Goal: Task Accomplishment & Management: Use online tool/utility

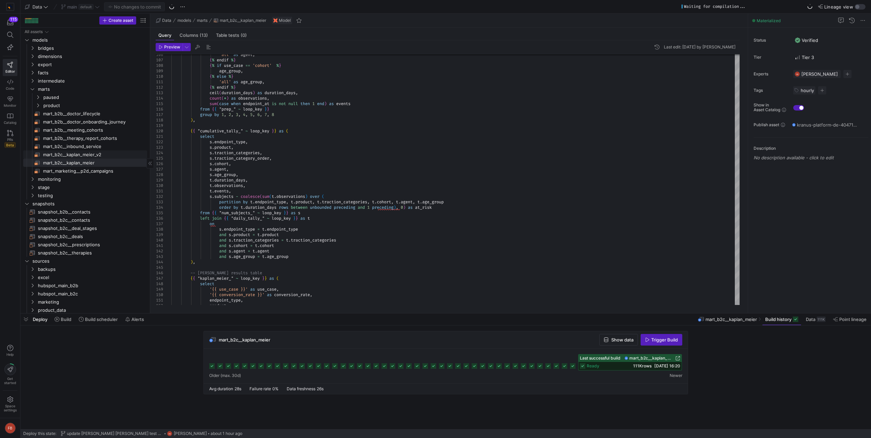
click at [93, 154] on span "mart_b2c__kaplan_meier_v2​​​​​​​​​​" at bounding box center [91, 155] width 96 height 8
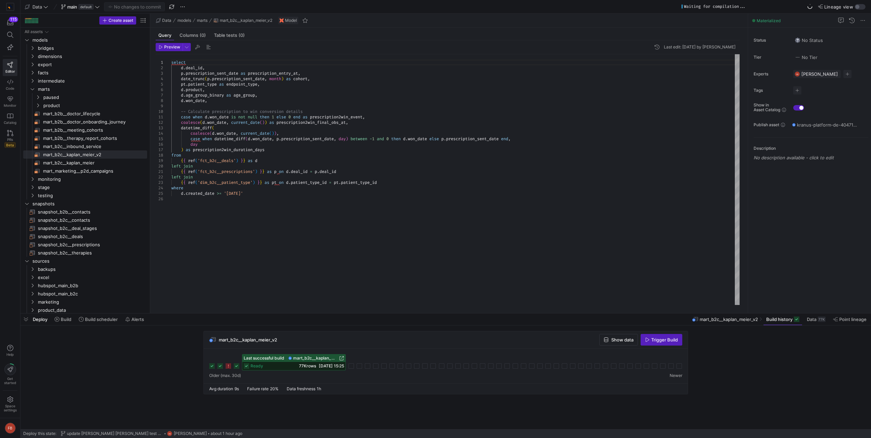
click at [314, 91] on div "select d . deal_id , p . prescription_sent_date as prescription_entry_at , date…" at bounding box center [455, 179] width 569 height 251
click at [58, 65] on span "export" at bounding box center [84, 65] width 92 height 8
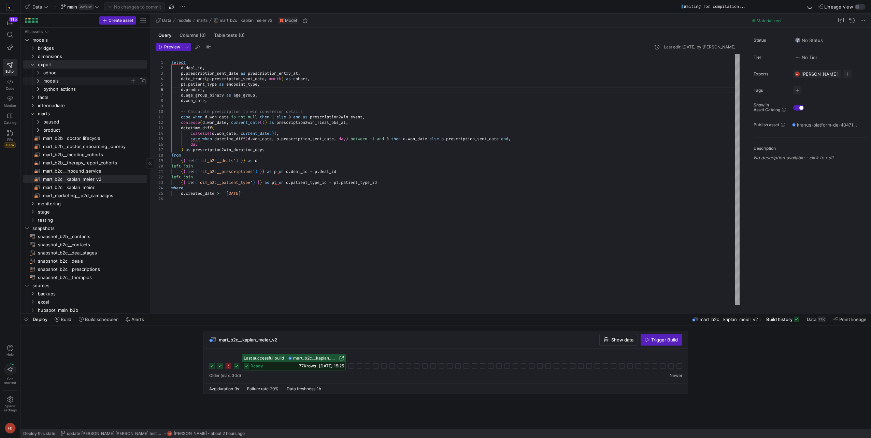
click at [53, 80] on span "models" at bounding box center [86, 81] width 86 height 8
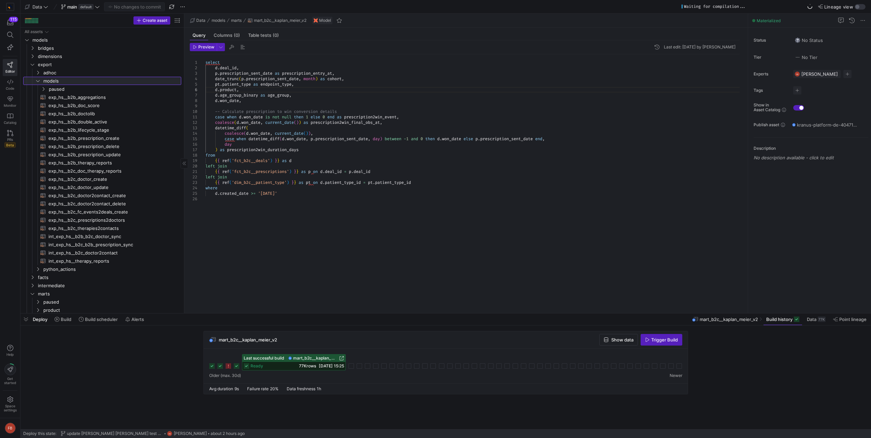
drag, startPoint x: 150, startPoint y: 130, endPoint x: 182, endPoint y: 136, distance: 33.1
click at [184, 135] on div at bounding box center [184, 164] width 0 height 300
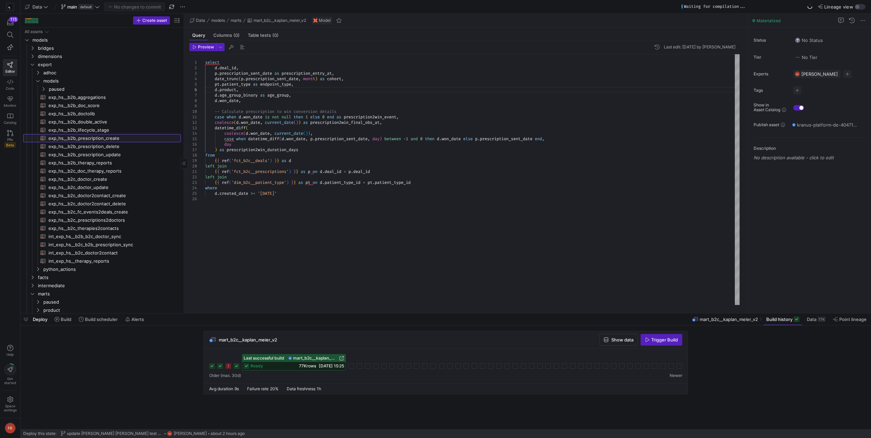
click at [111, 141] on span "exp_hs__b2b_prescription_create​​​​​​​​​​" at bounding box center [110, 139] width 125 height 8
type textarea "{{ config(materialized = 'table') }} -- Prepare prescriptions for an export whi…"
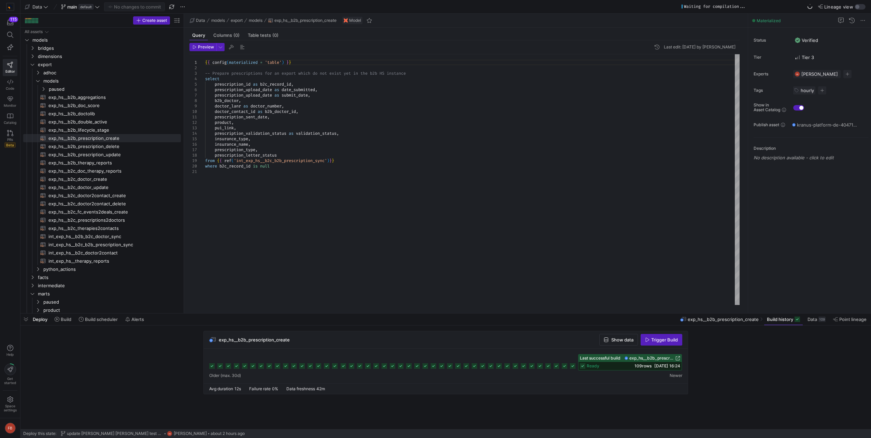
click at [648, 368] on div "109 rows [DATE] 16:24" at bounding box center [658, 366] width 46 height 5
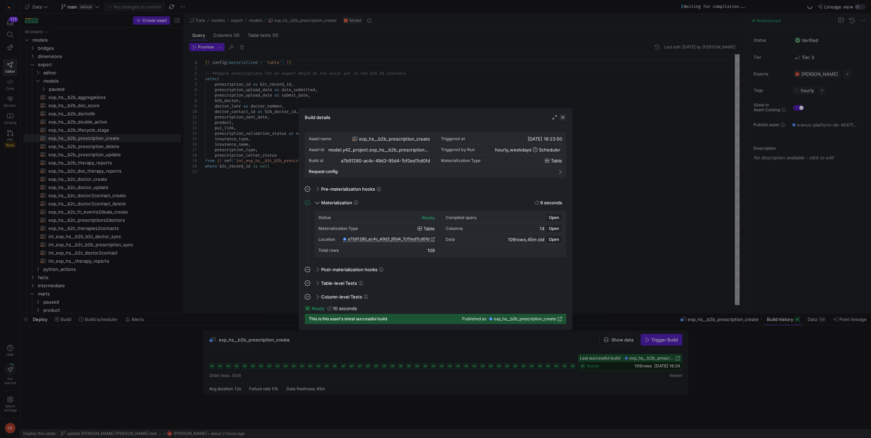
click at [562, 119] on span "button" at bounding box center [563, 117] width 7 height 7
